Goal: Book appointment/travel/reservation

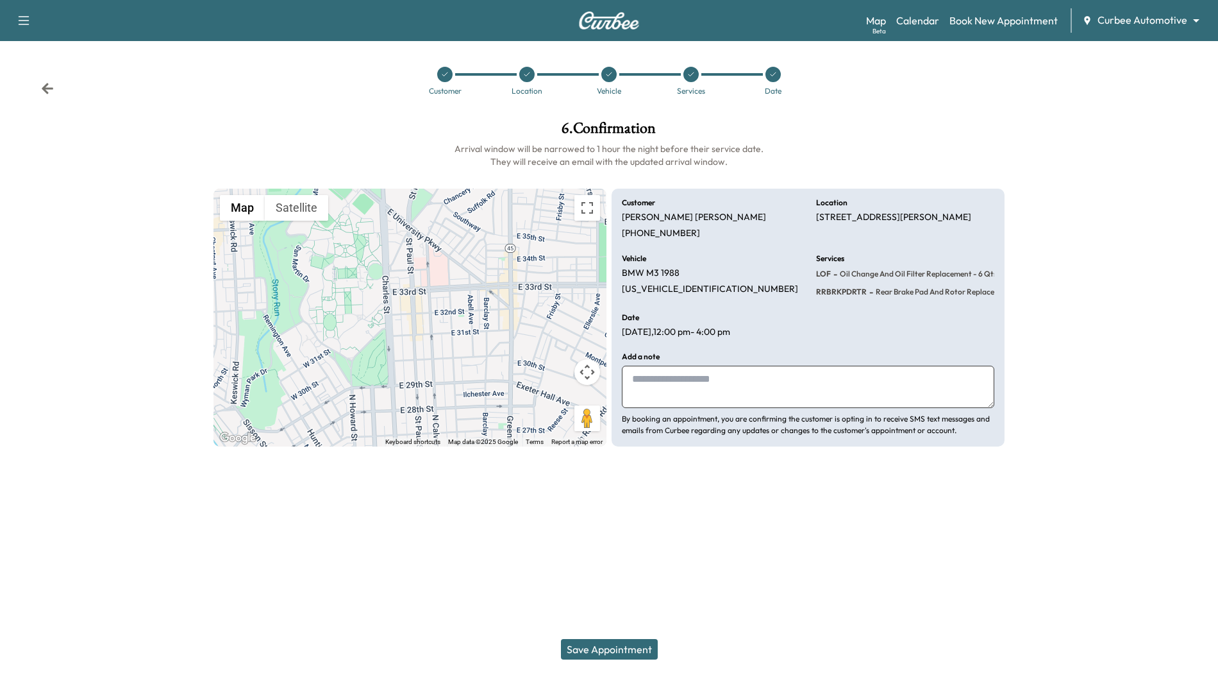
click at [639, 642] on button "Save Appointment" at bounding box center [609, 649] width 97 height 21
click at [778, 71] on div at bounding box center [773, 74] width 15 height 15
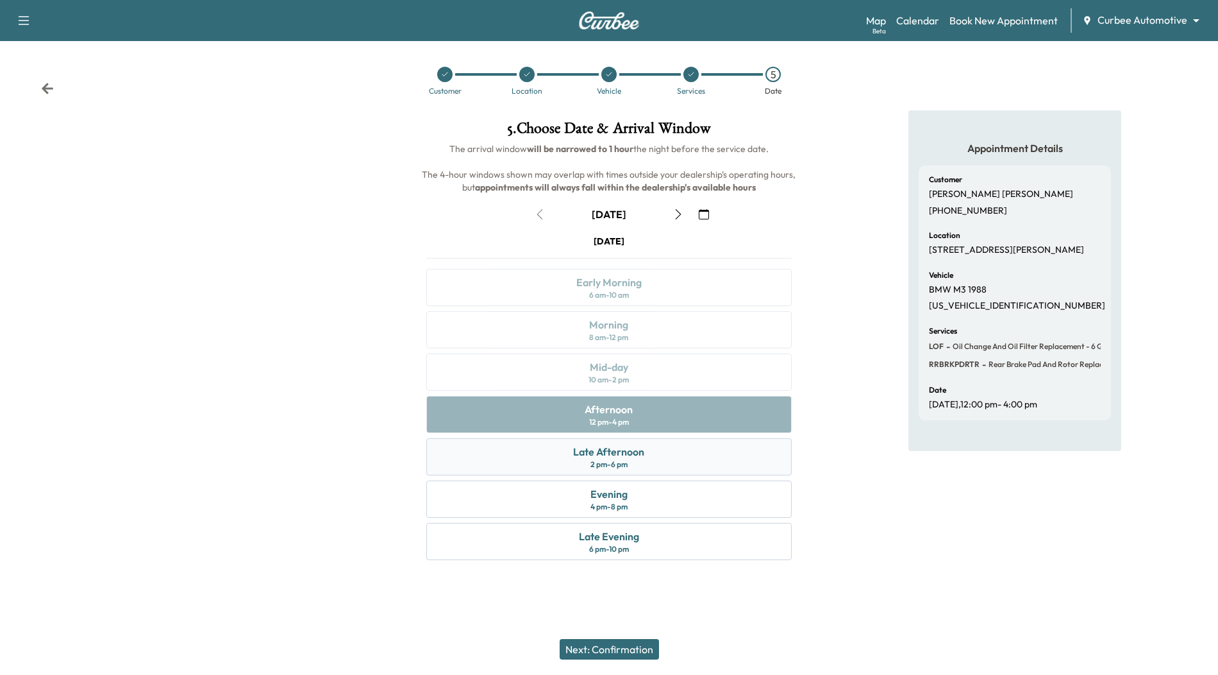
click at [646, 466] on div "Late Afternoon 2 pm - 6 pm" at bounding box center [608, 456] width 365 height 37
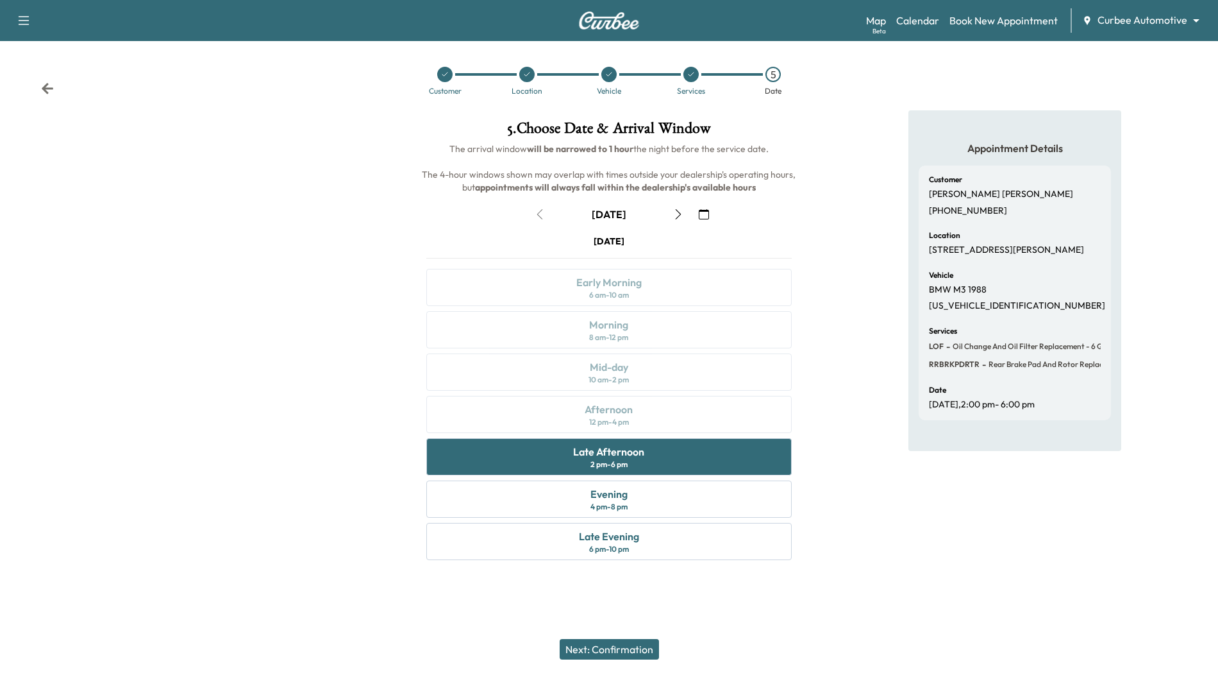
click at [607, 653] on button "Next: Confirmation" at bounding box center [609, 649] width 99 height 21
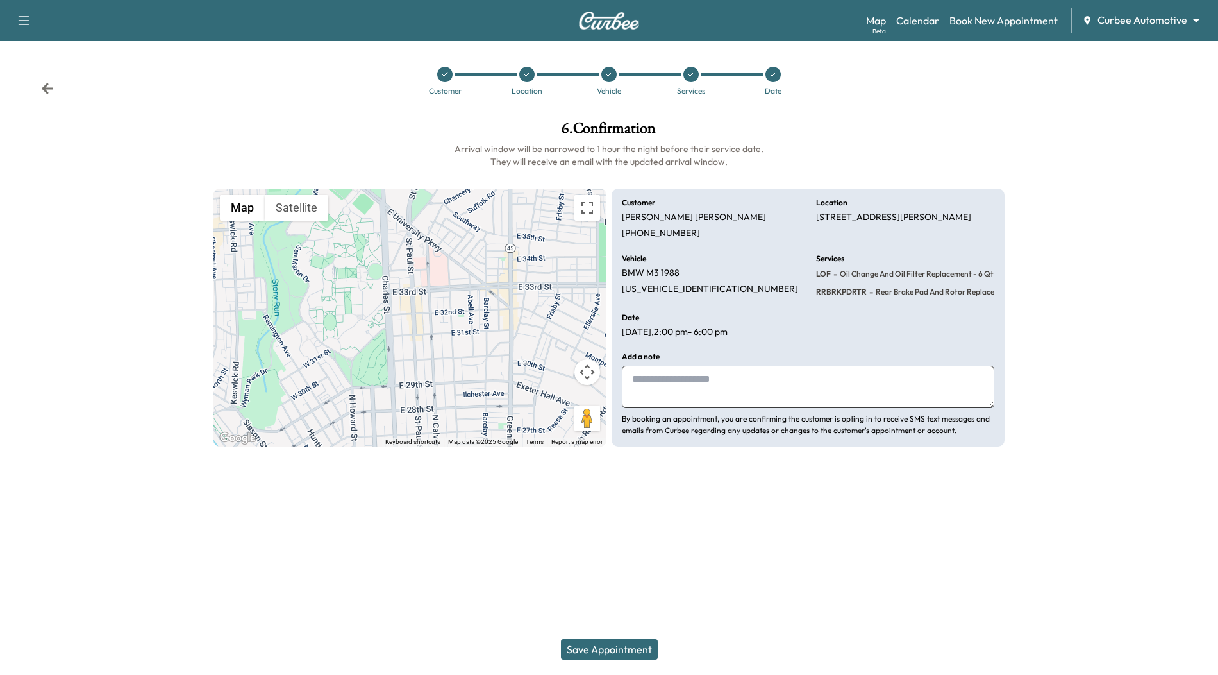
click at [614, 646] on button "Save Appointment" at bounding box center [609, 649] width 97 height 21
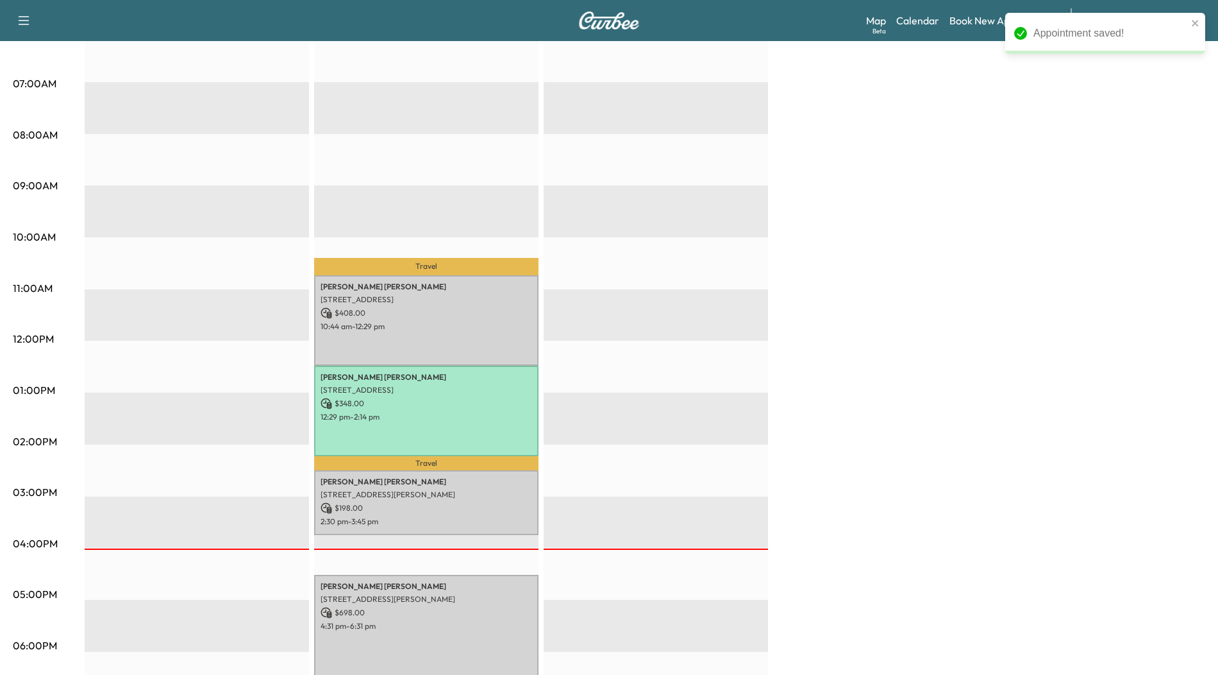
scroll to position [413, 0]
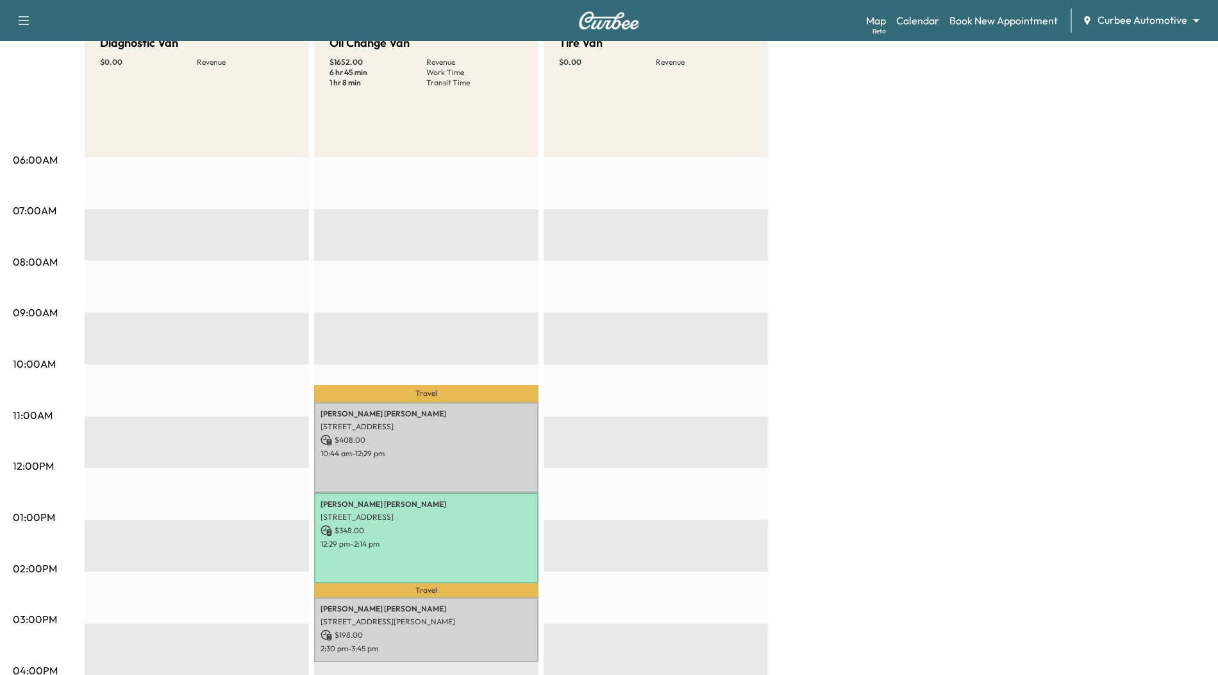
scroll to position [379, 0]
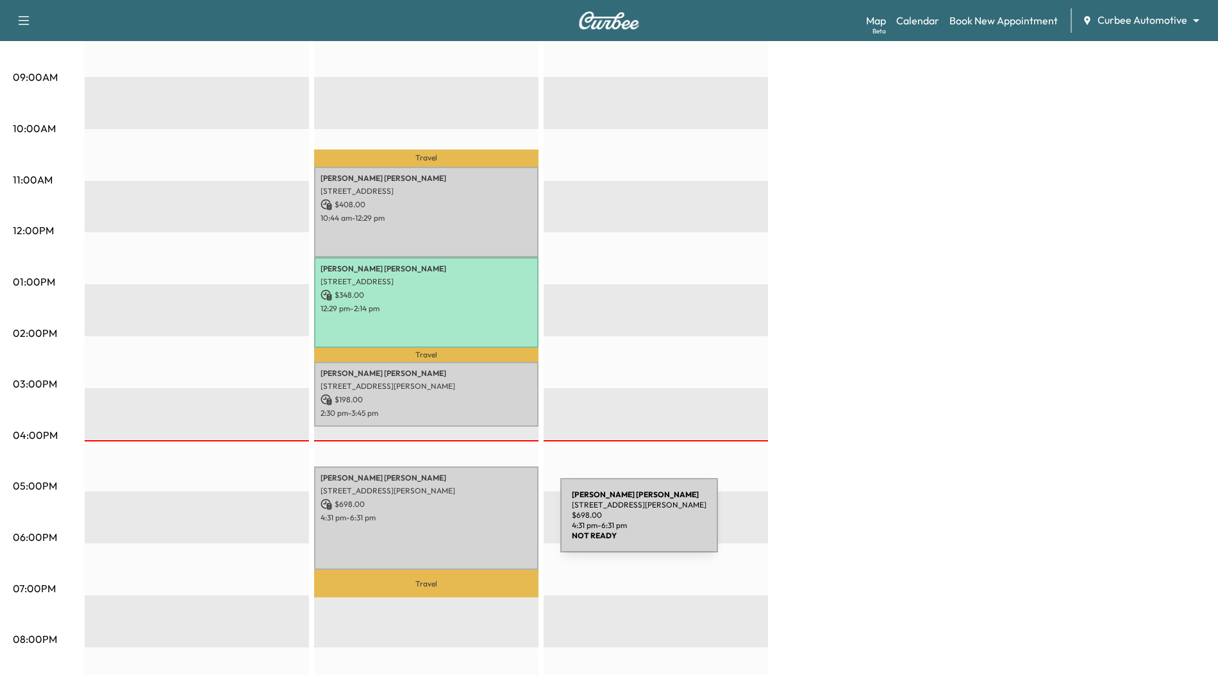
click at [464, 523] on div "Matt Schwartz 3120 St Paul St, Baltimore, MD 21218, USA $ 698.00 4:31 pm - 6:31…" at bounding box center [426, 518] width 224 height 104
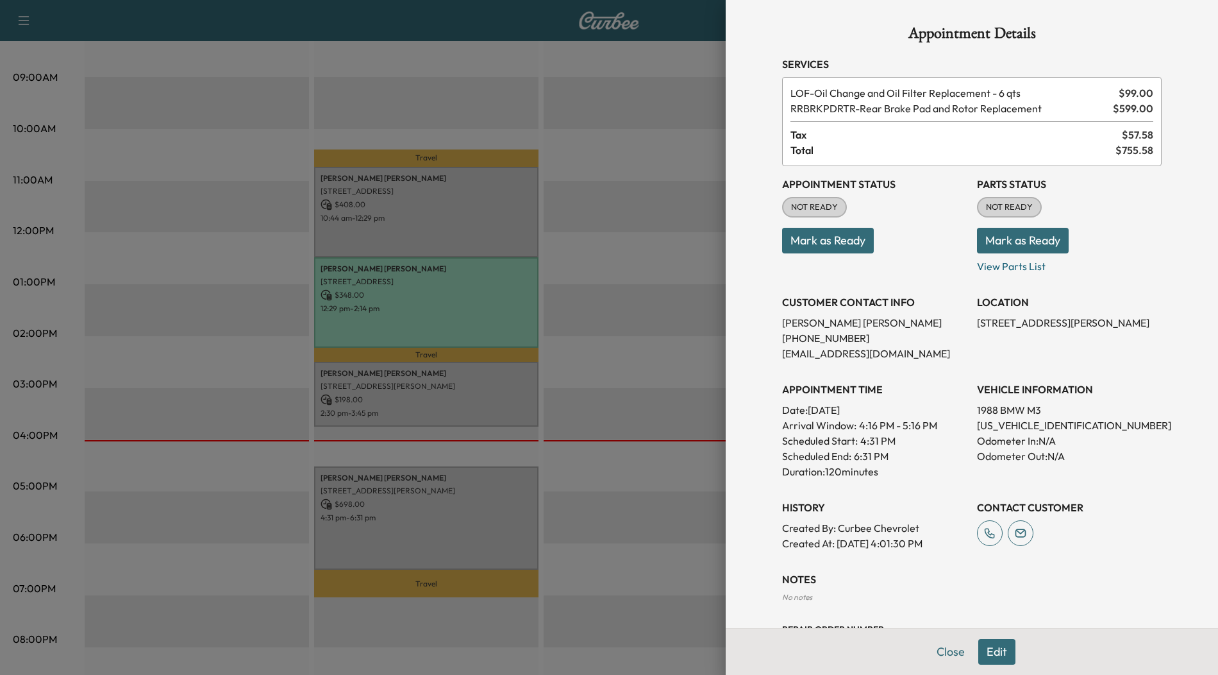
scroll to position [49, 0]
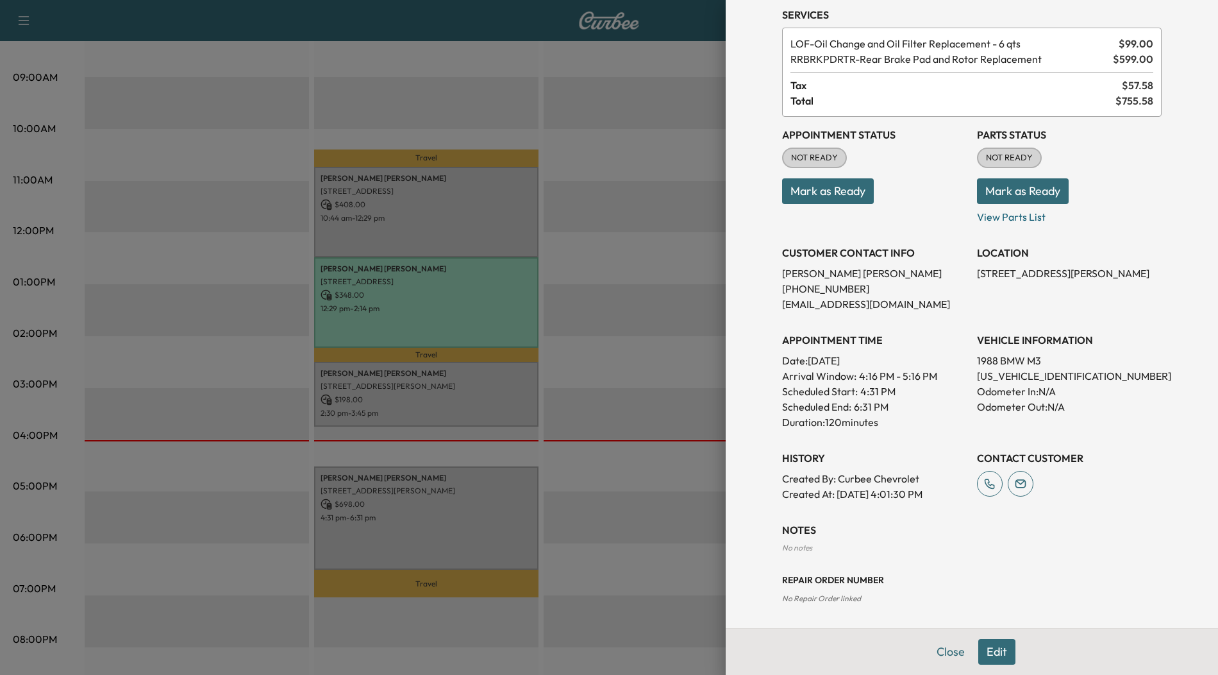
click at [993, 642] on button "Edit" at bounding box center [997, 652] width 37 height 26
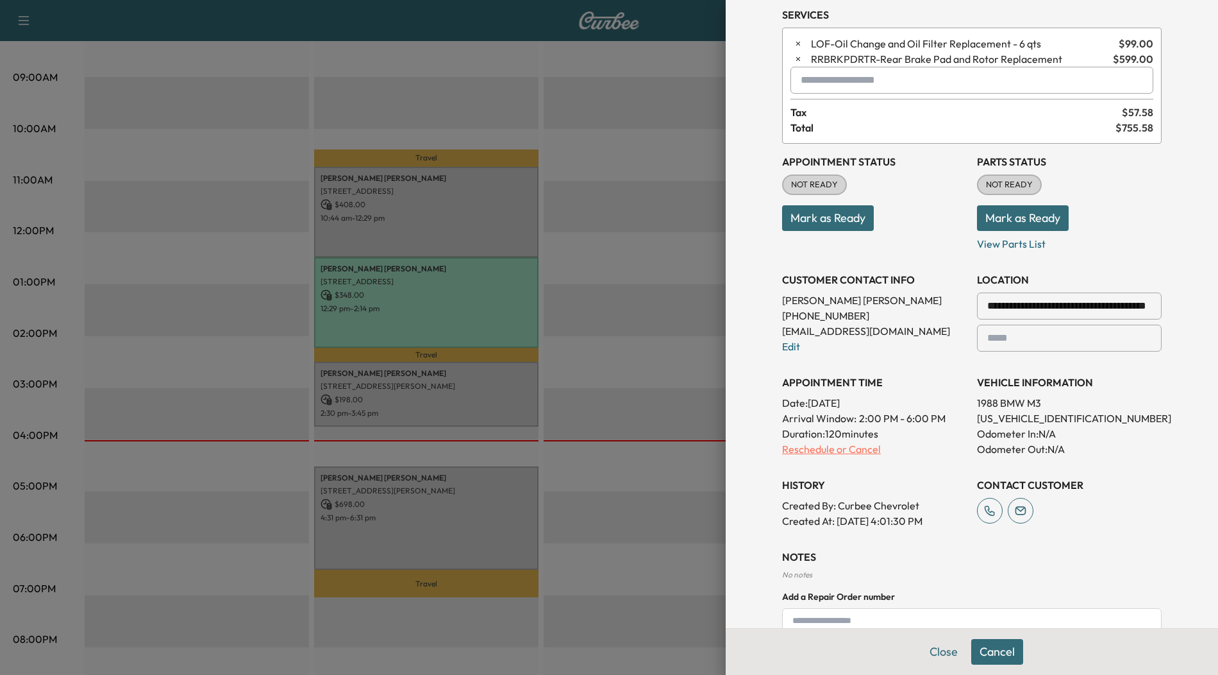
click at [829, 450] on p "Reschedule or Cancel" at bounding box center [874, 448] width 185 height 15
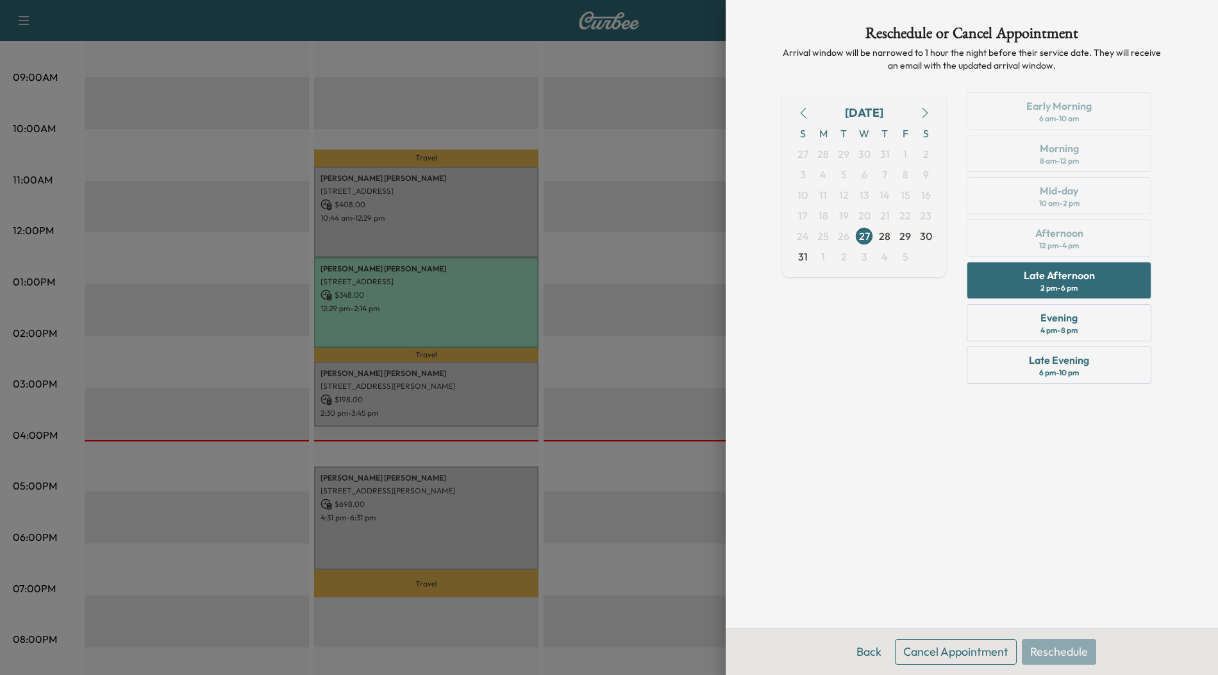
click at [1050, 655] on div "Back Cancel Appointment Reschedule" at bounding box center [972, 651] width 492 height 47
click at [1064, 242] on div "Early Morning 6 am - 10 am Morning 8 am - 12 pm Mid-day 10 am - 2 pm Afternoon …" at bounding box center [1059, 240] width 205 height 296
click at [1070, 284] on div "2 pm - 6 pm" at bounding box center [1059, 288] width 37 height 10
click at [1066, 641] on button "Reschedule" at bounding box center [1059, 652] width 74 height 26
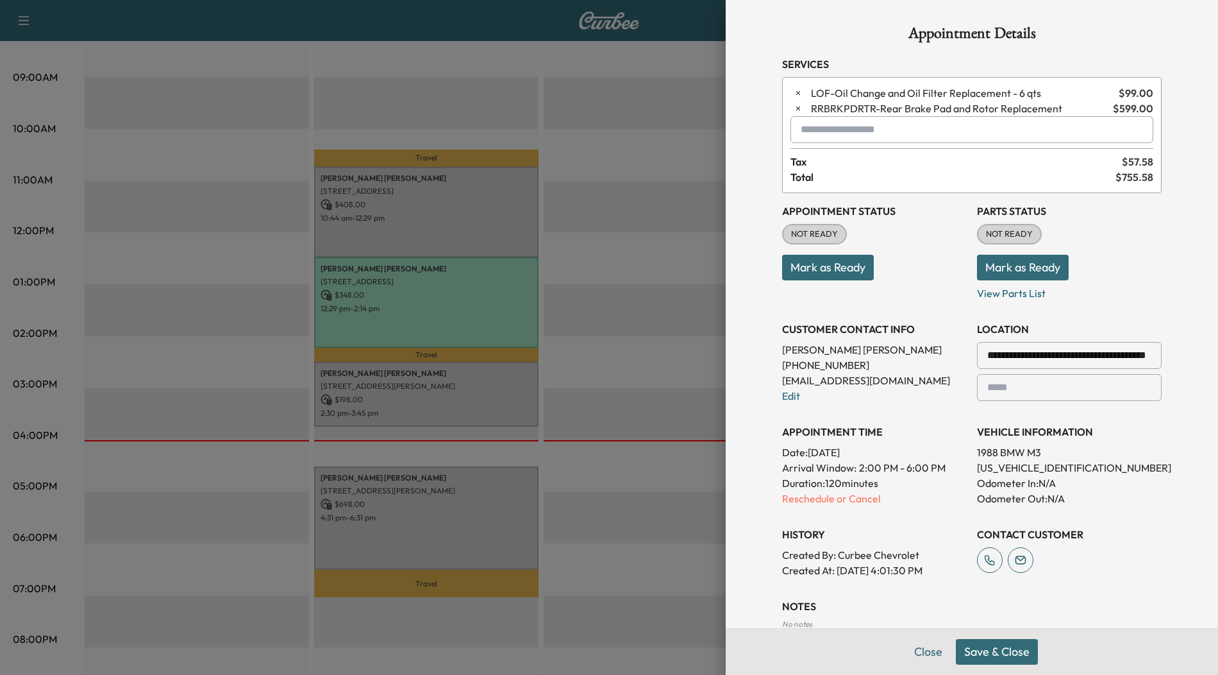
click at [994, 646] on button "Save & Close" at bounding box center [997, 652] width 82 height 26
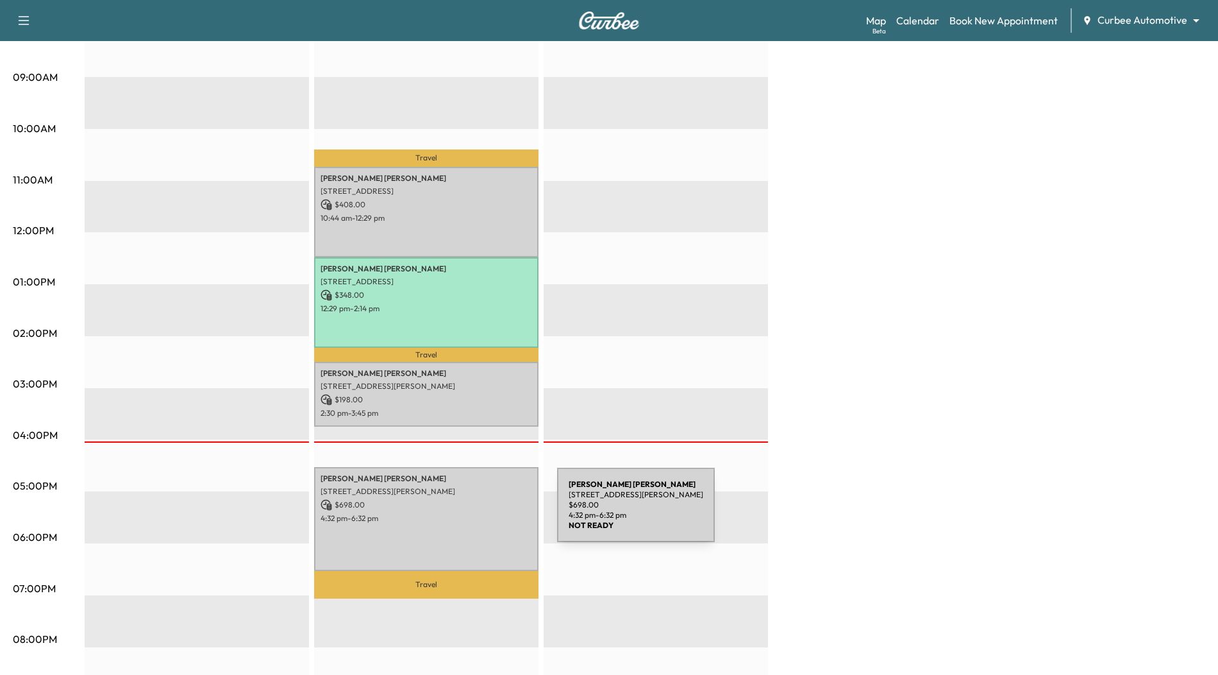
click at [461, 513] on p "4:32 pm - 6:32 pm" at bounding box center [427, 518] width 212 height 10
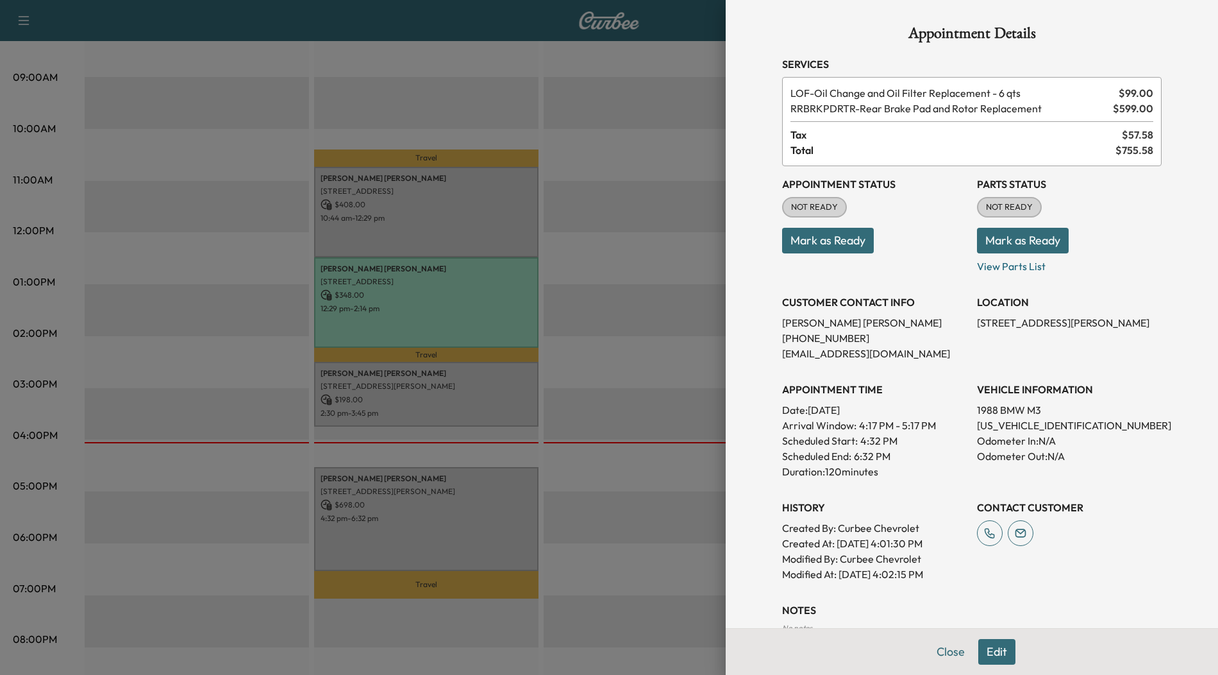
click at [637, 358] on div at bounding box center [609, 337] width 1218 height 675
